Goal: Task Accomplishment & Management: Use online tool/utility

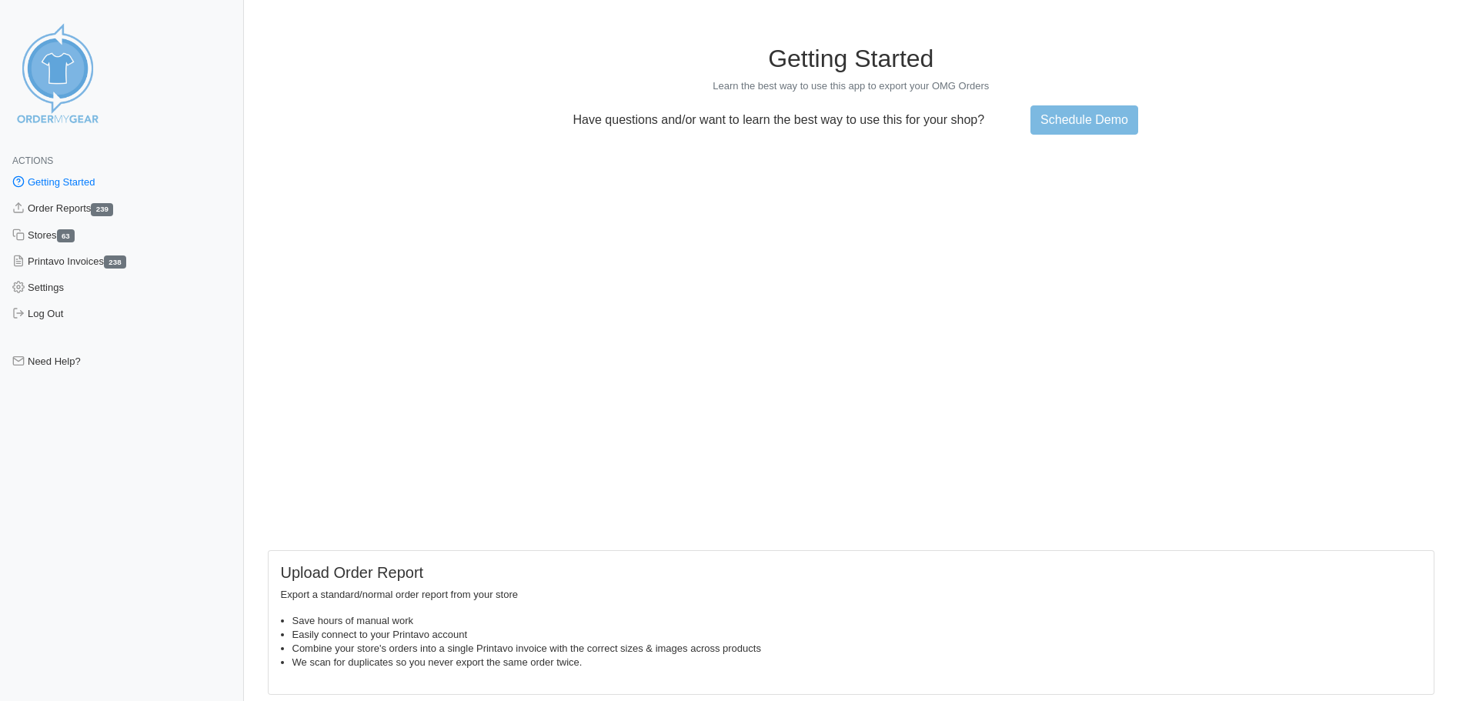
drag, startPoint x: 90, startPoint y: 206, endPoint x: 158, endPoint y: 195, distance: 68.7
click at [90, 206] on link "Order Reports 239" at bounding box center [122, 208] width 244 height 26
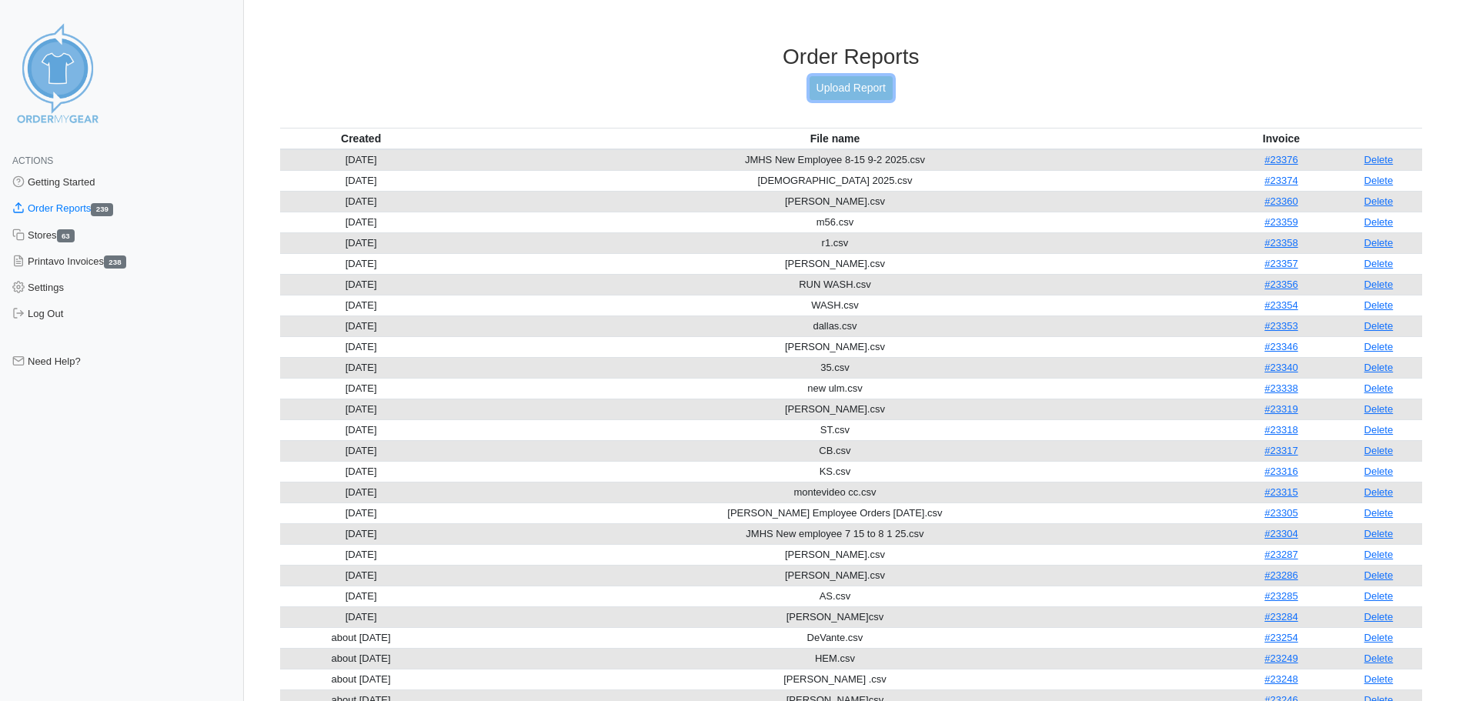
click at [847, 88] on link "Upload Report" at bounding box center [851, 88] width 83 height 24
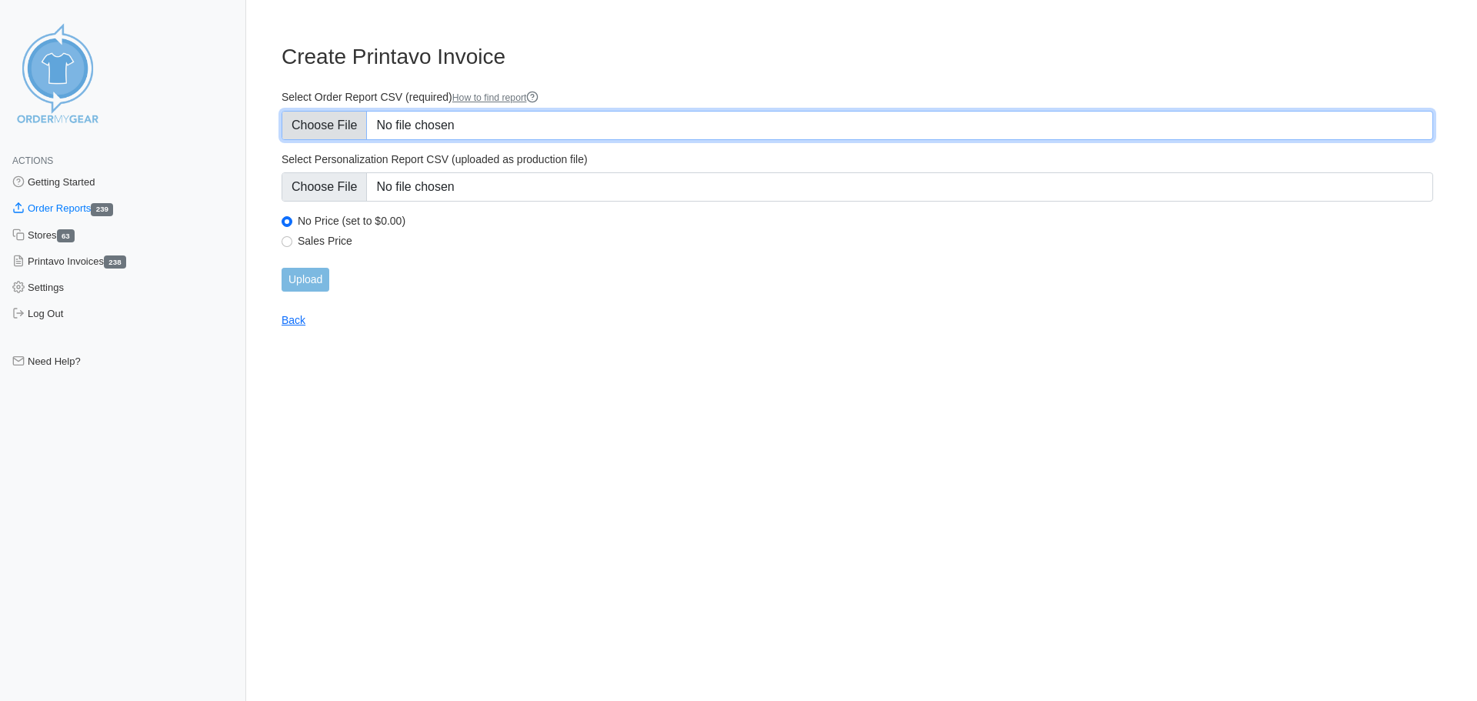
click at [322, 132] on input "Select Order Report CSV (required) How to find report" at bounding box center [858, 125] width 1152 height 29
type input "C:\fakepath\JMHS Breast Cancer Awareness 2025.csv"
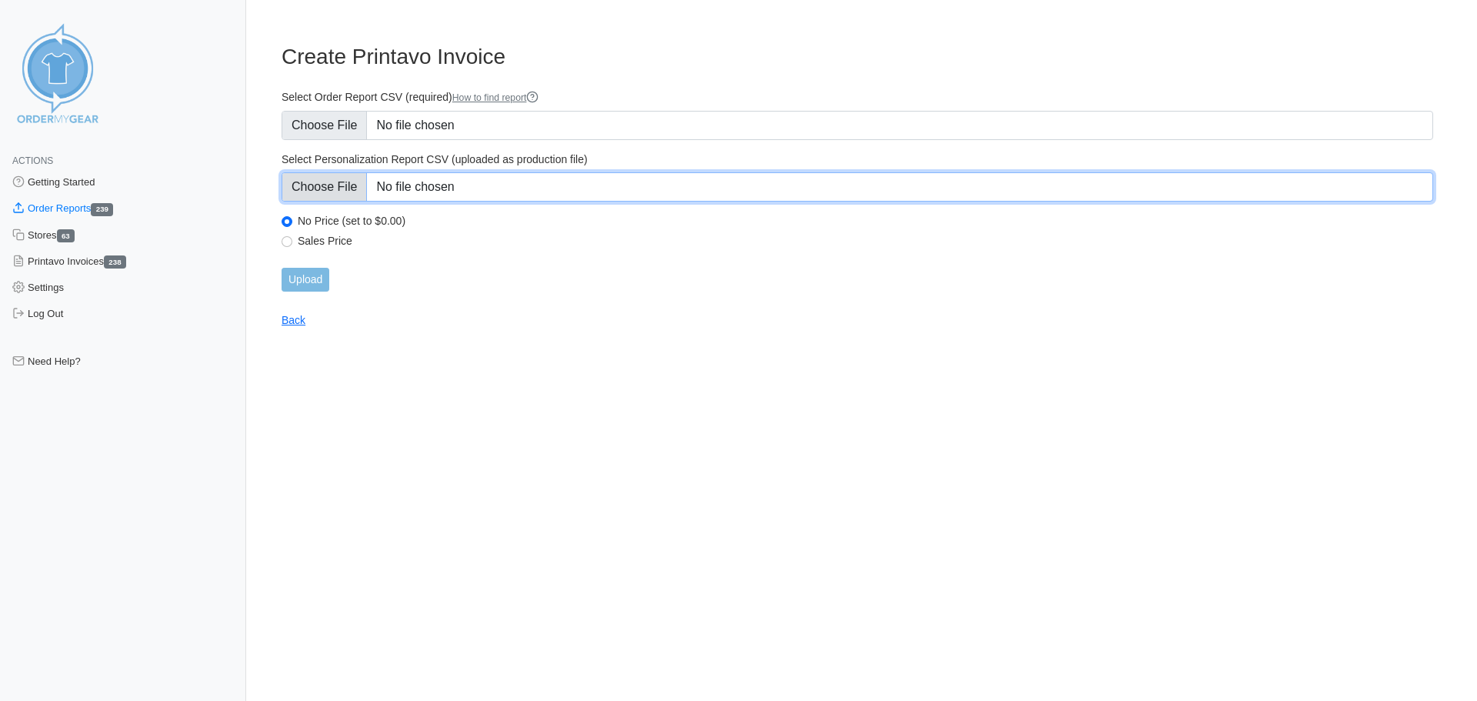
click at [339, 186] on input "Select Personalization Report CSV (uploaded as production file)" at bounding box center [858, 186] width 1152 height 29
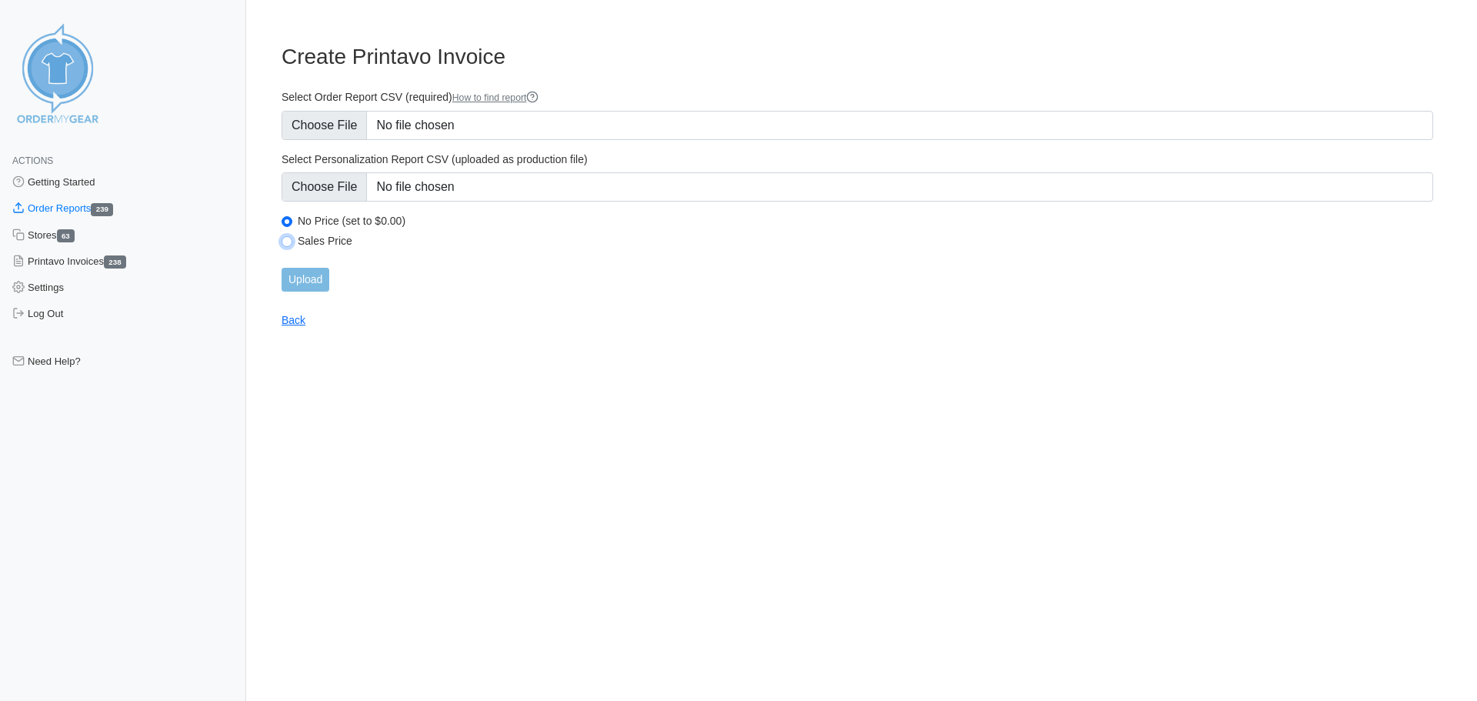
click at [289, 244] on input "Sales Price" at bounding box center [287, 241] width 11 height 11
radio input "true"
click at [304, 283] on input "Upload" at bounding box center [306, 280] width 48 height 24
